Goal: Task Accomplishment & Management: Use online tool/utility

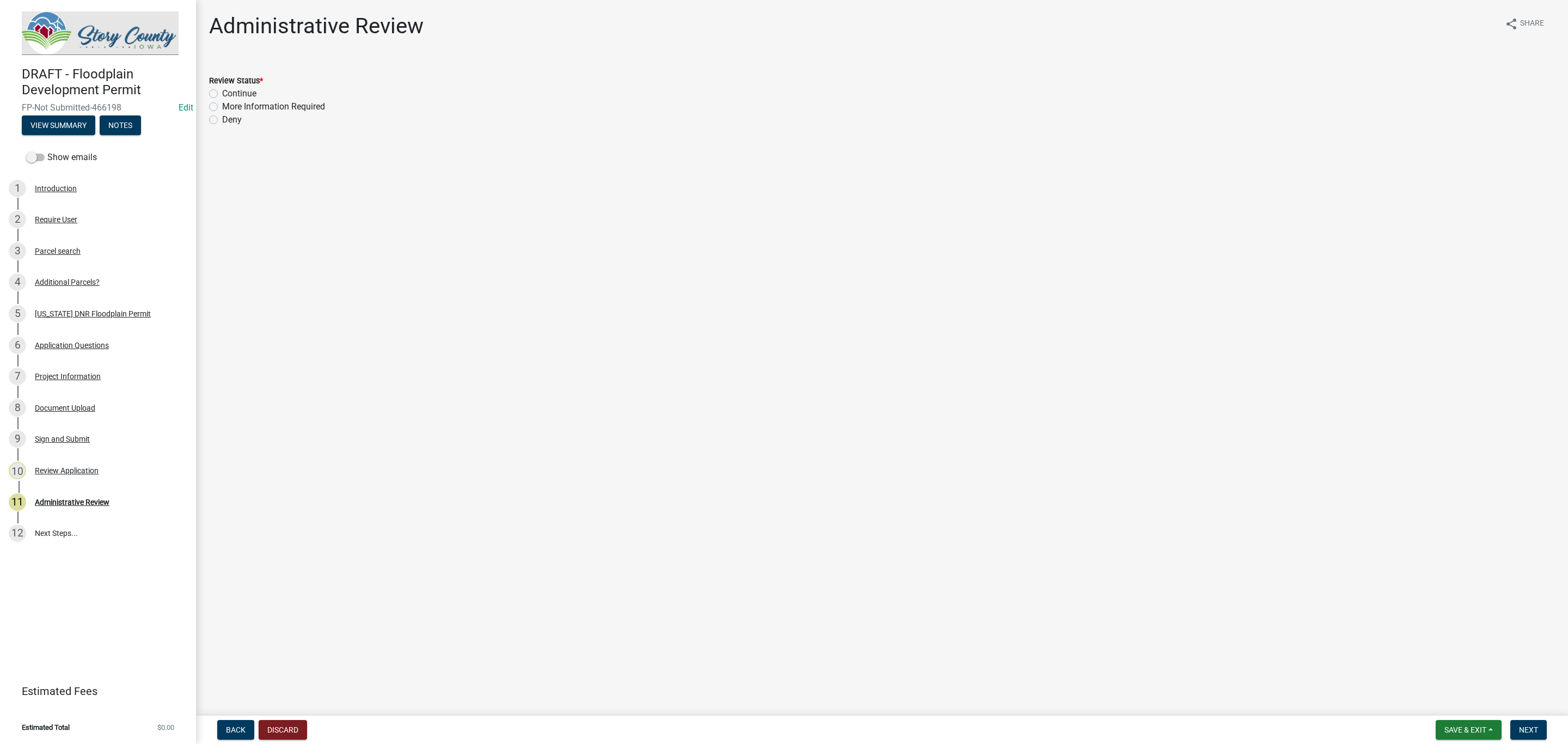
click at [84, 28] on img at bounding box center [100, 33] width 157 height 44
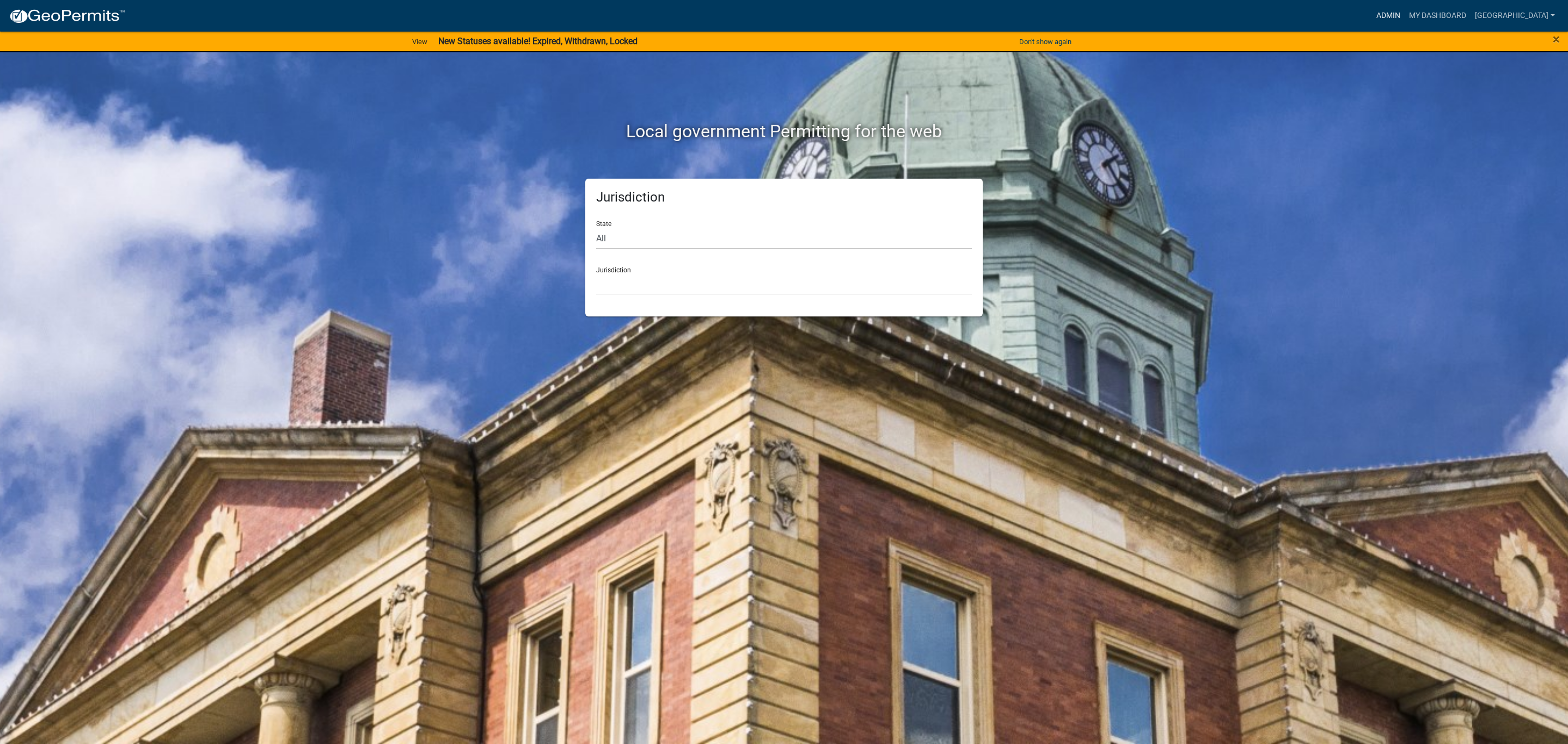
click at [1405, 13] on link "Admin" at bounding box center [1388, 16] width 33 height 21
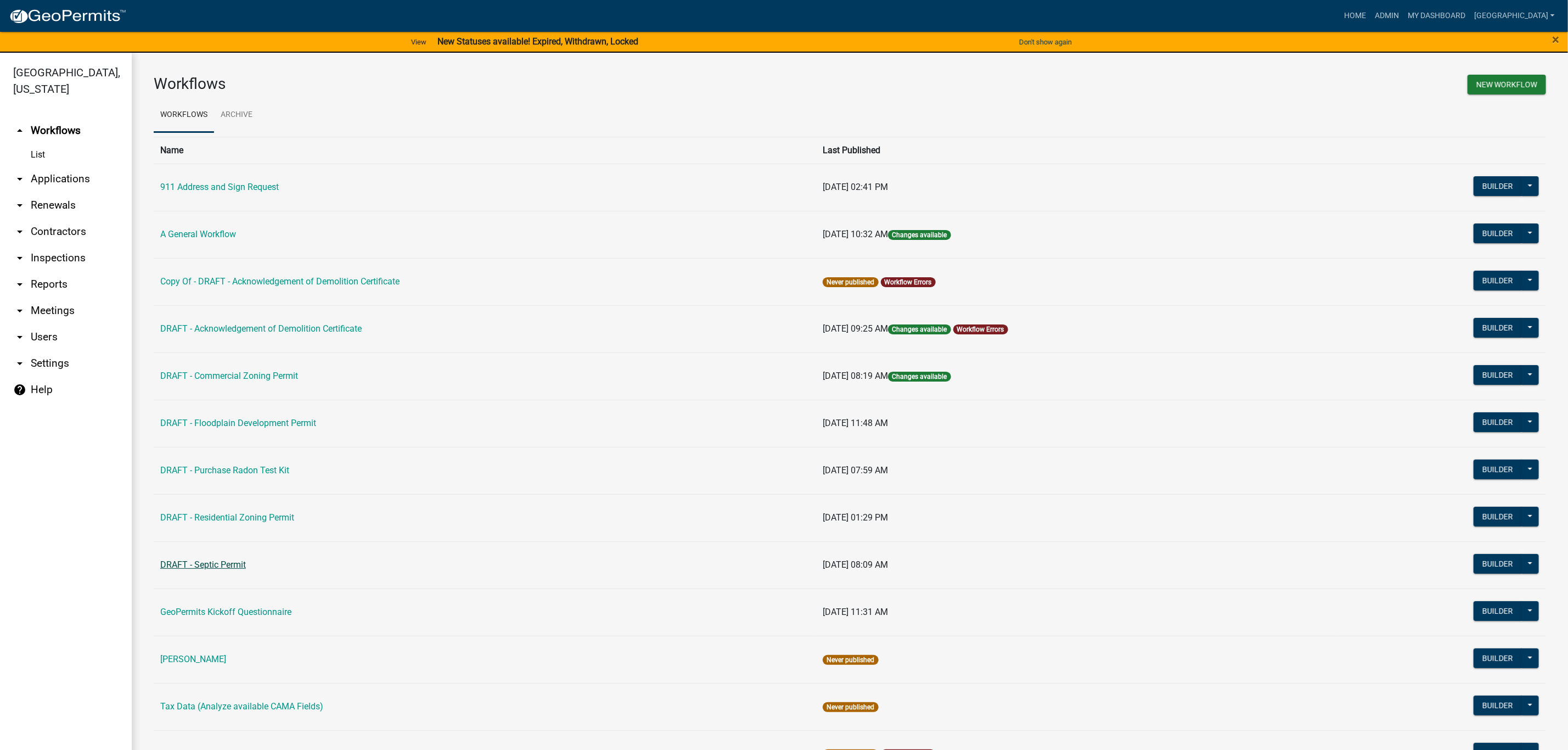
click at [220, 565] on link "DRAFT - Septic Permit" at bounding box center [203, 564] width 86 height 10
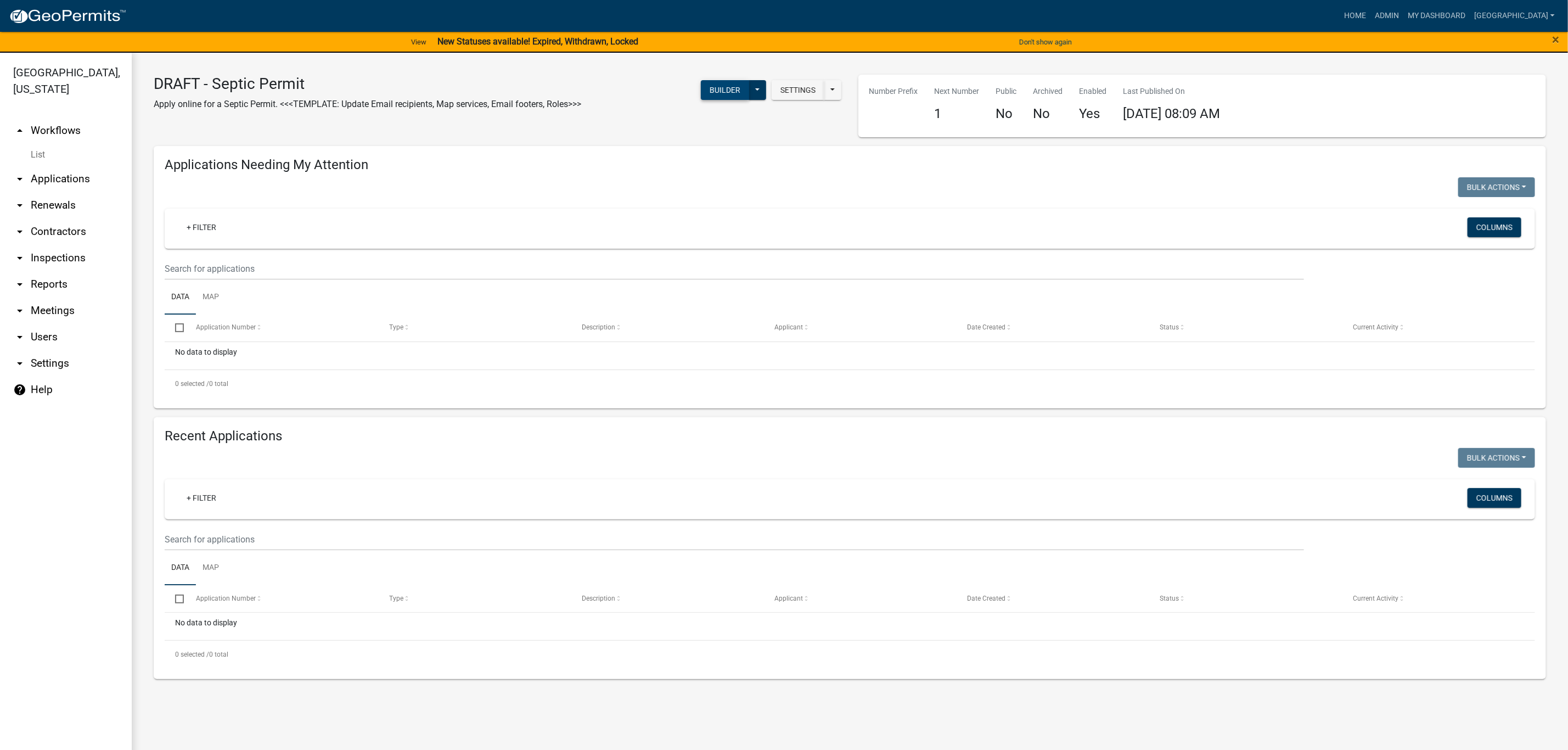
click at [713, 96] on button "Builder" at bounding box center [725, 90] width 48 height 20
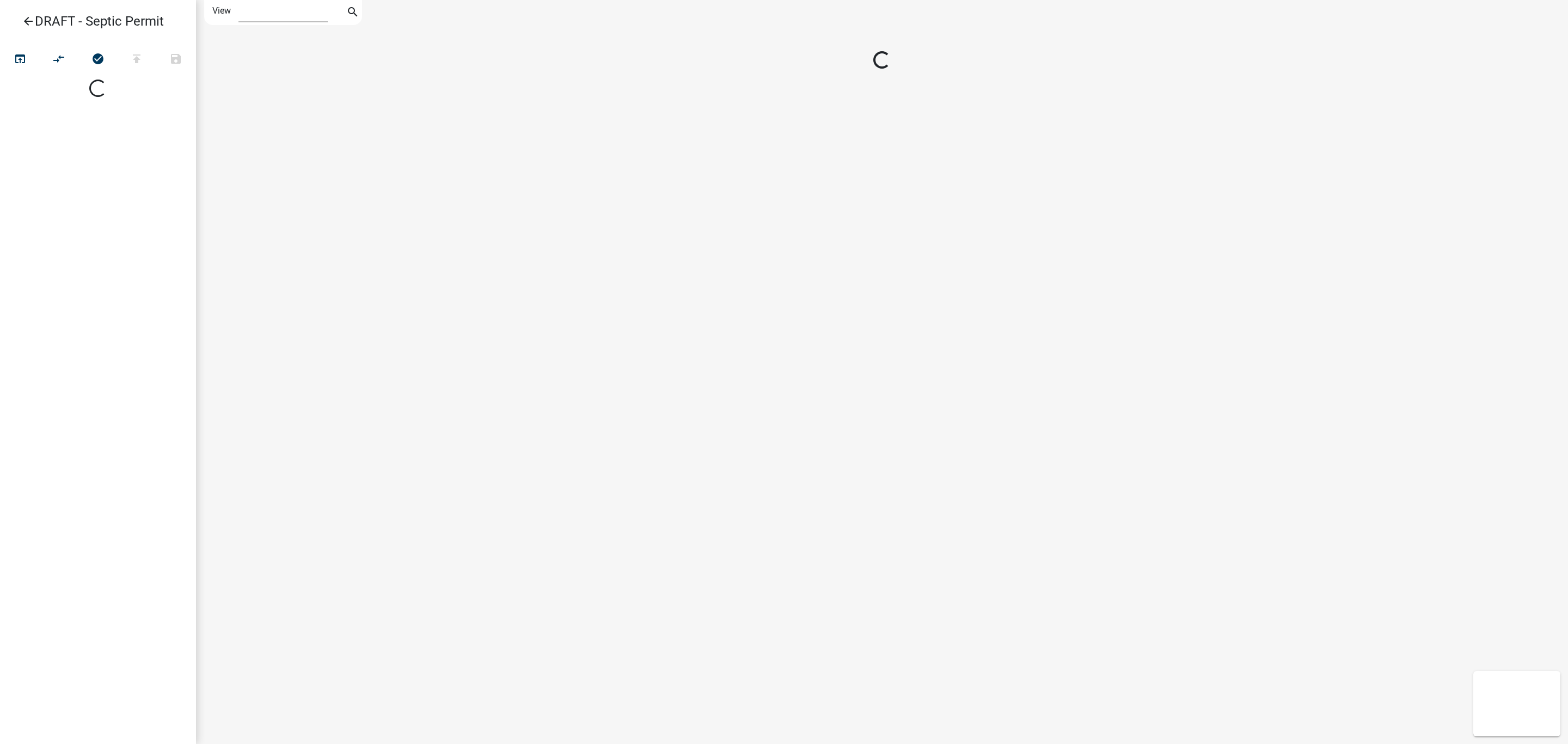
select select "1"
